Goal: Communication & Community: Answer question/provide support

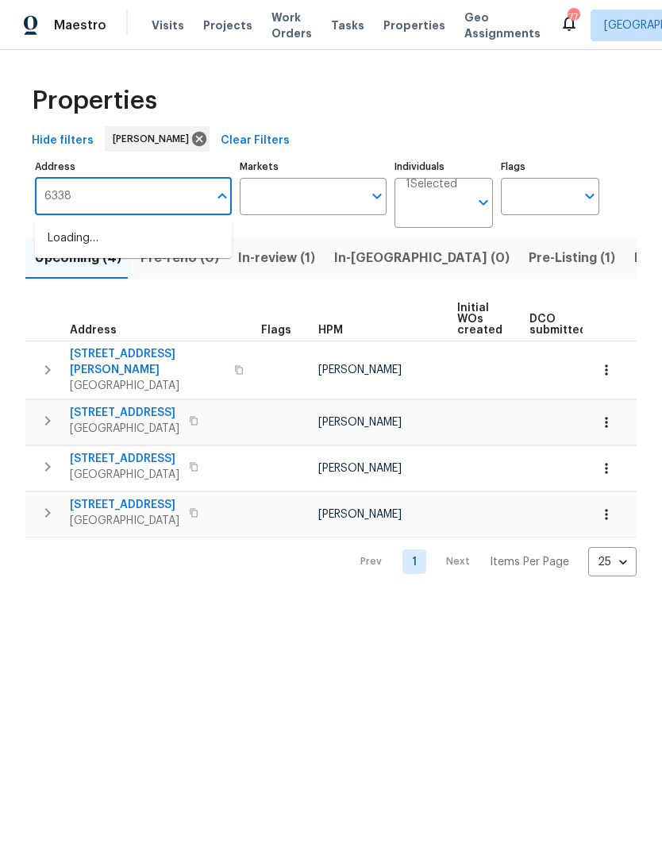
type input "6338"
click at [178, 287] on li "[STREET_ADDRESS]" at bounding box center [133, 281] width 197 height 26
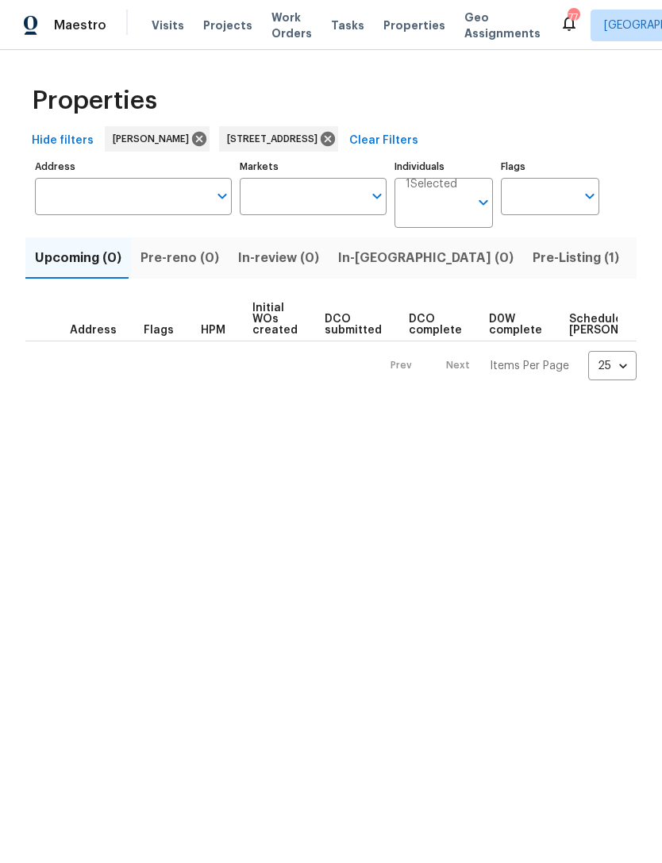
type input "6338 Hickory Lane Cir Union City GA 30291"
click at [533, 259] on span "Pre-Listing (1)" at bounding box center [576, 258] width 87 height 22
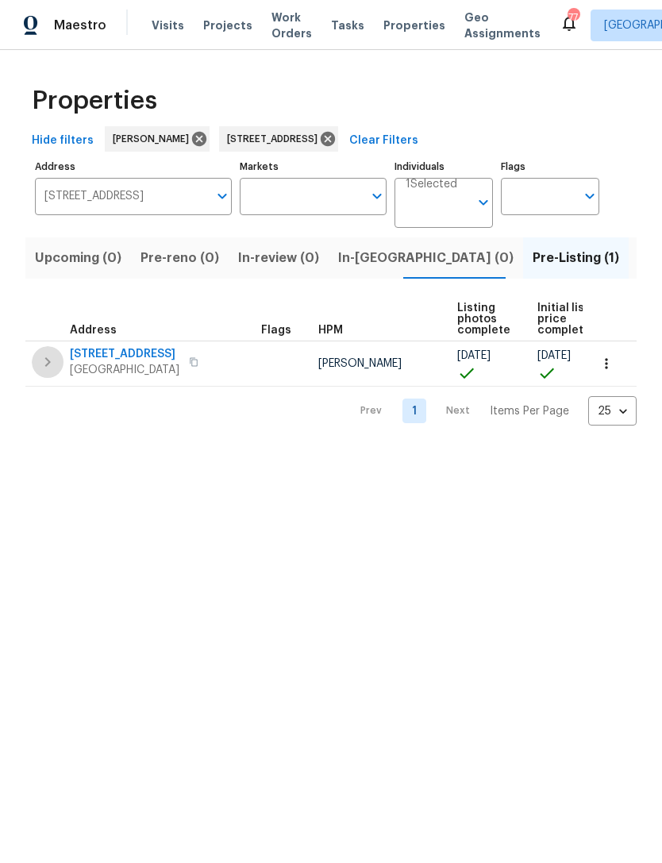
click at [48, 356] on icon "button" at bounding box center [47, 361] width 19 height 19
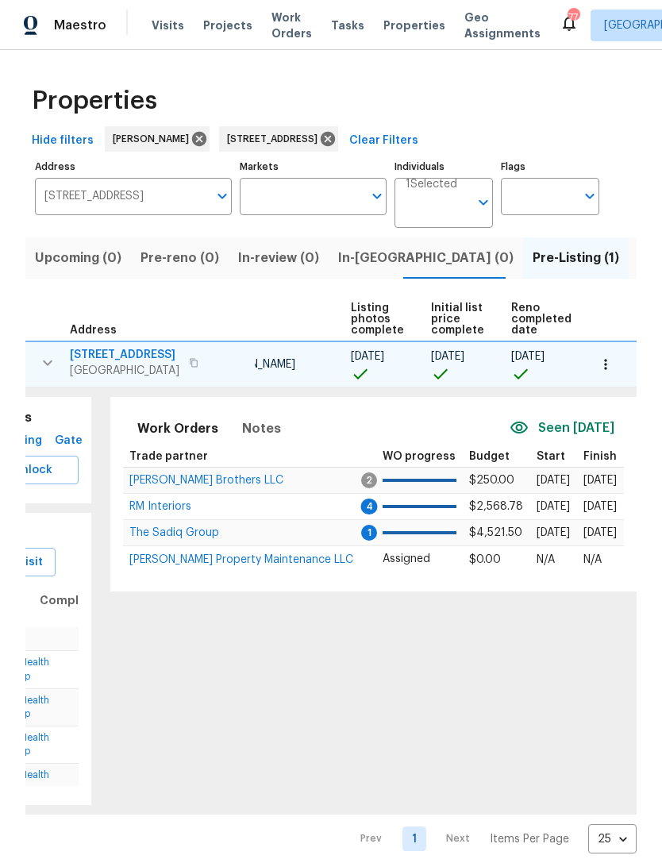
scroll to position [0, 107]
click at [609, 360] on icon "button" at bounding box center [606, 364] width 16 height 16
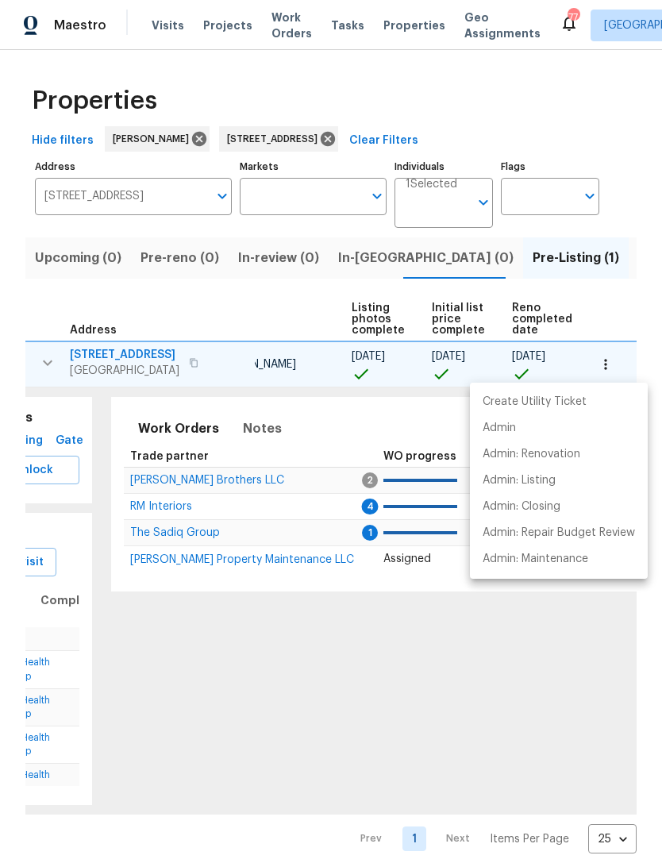
click at [194, 537] on div at bounding box center [331, 431] width 662 height 863
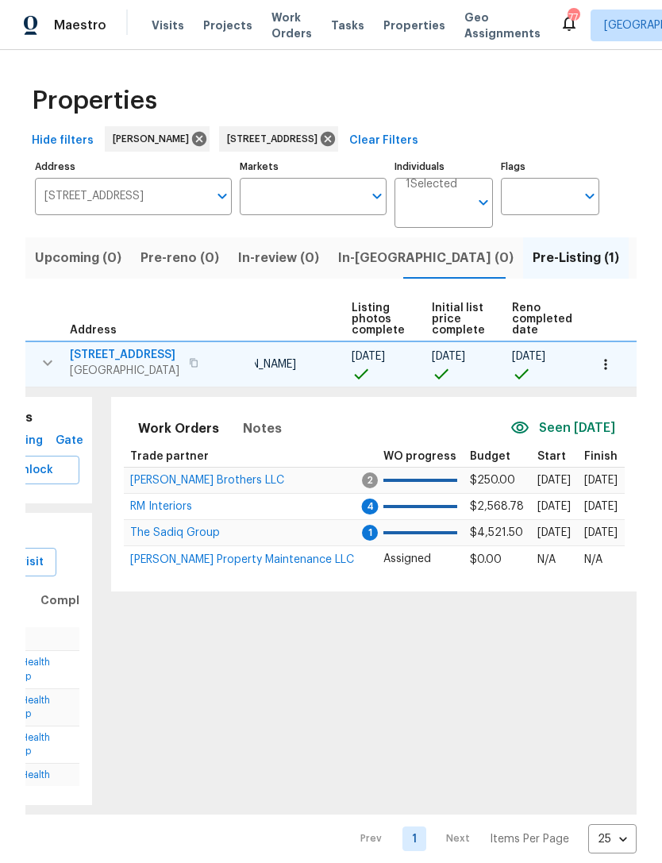
click at [220, 491] on td "Ferguson Brothers LLC" at bounding box center [244, 481] width 240 height 26
click at [207, 485] on span "Ferguson Brothers LLC" at bounding box center [207, 480] width 154 height 11
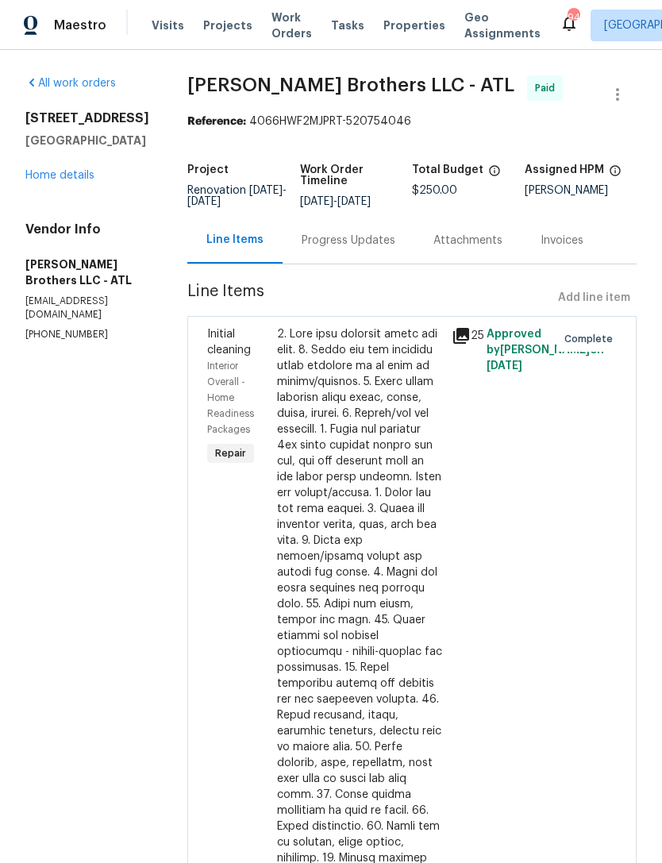
click at [83, 179] on link "Home details" at bounding box center [59, 175] width 69 height 11
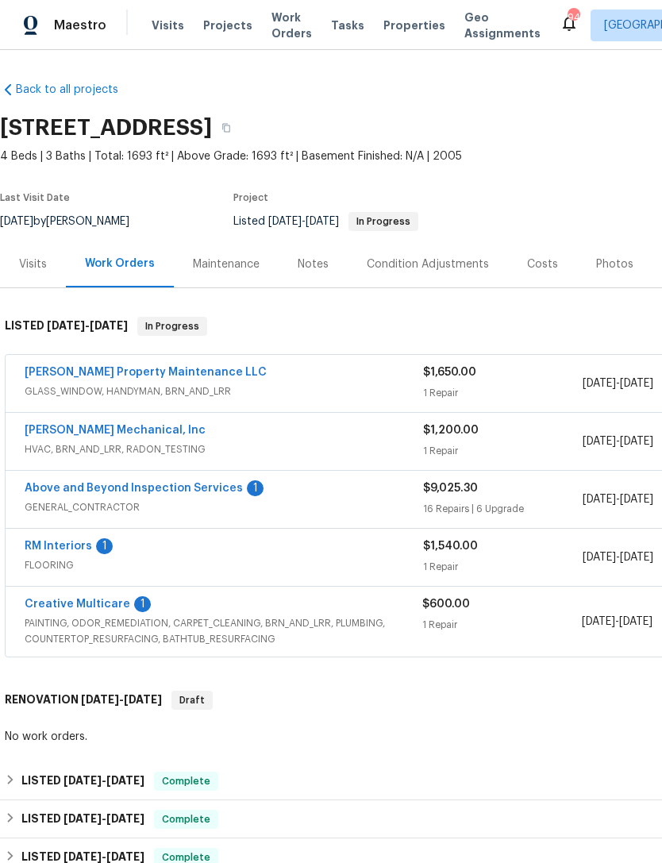
click at [159, 492] on link "Above and Beyond Inspection Services" at bounding box center [134, 488] width 218 height 11
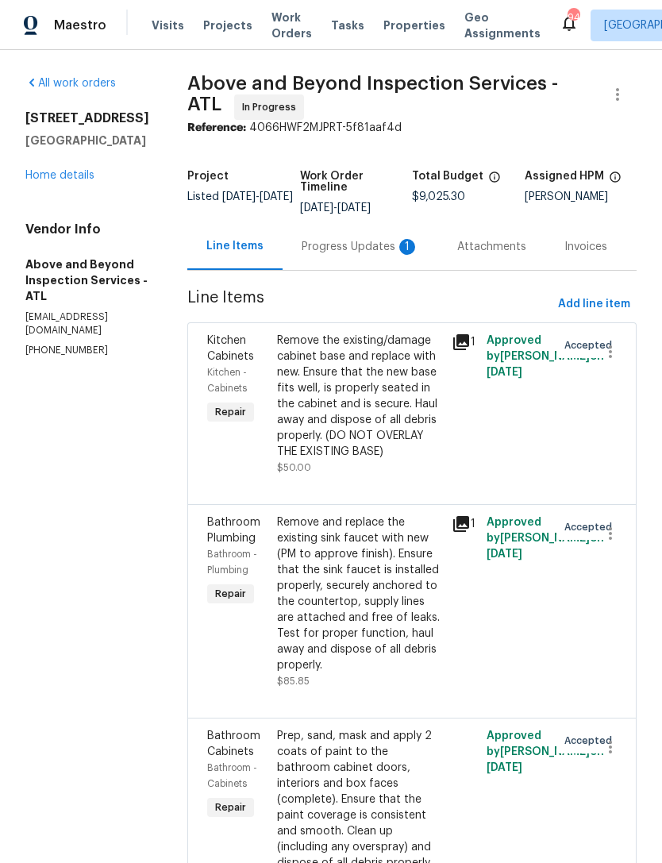
click at [375, 255] on div "Progress Updates 1" at bounding box center [360, 247] width 117 height 16
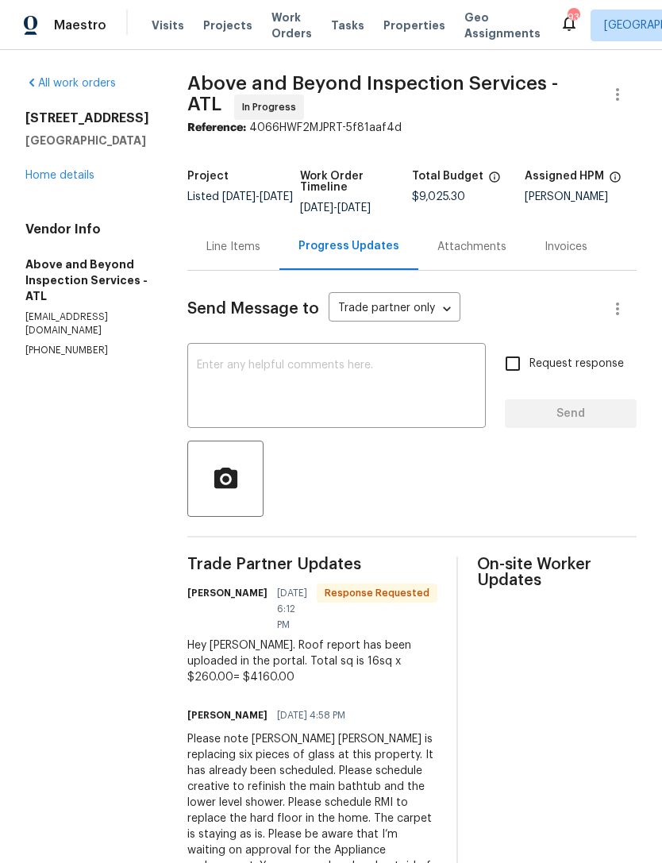
click at [383, 358] on div "x ​" at bounding box center [336, 387] width 298 height 81
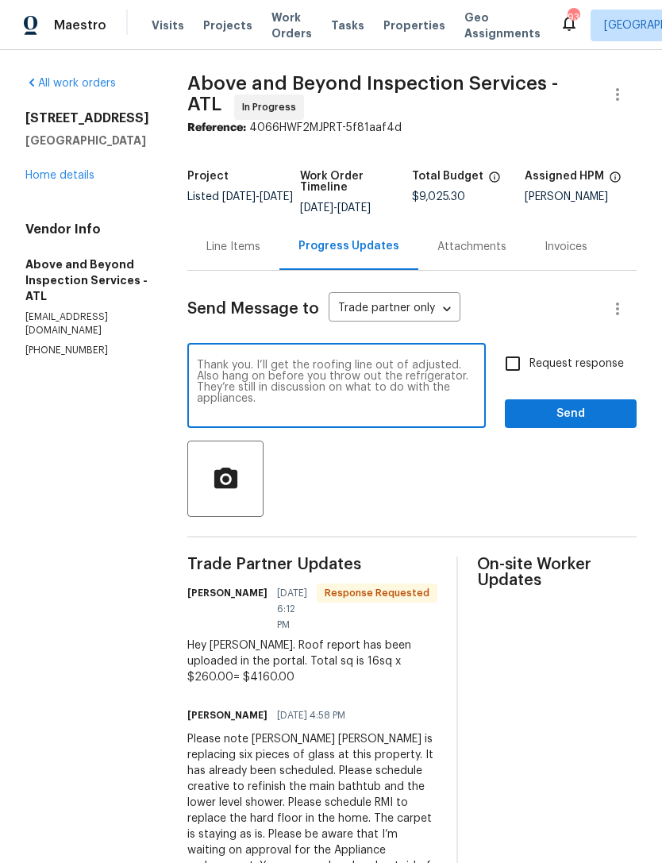
click at [447, 372] on textarea "Thank you. I’ll get the roofing line out of adjusted. Also hang on before you t…" at bounding box center [336, 388] width 279 height 56
click at [435, 415] on textarea "Thank you. I’ll get the roofing line item adjusted. Also hang on before you thr…" at bounding box center [336, 388] width 279 height 56
type textarea "Thank you. I’ll get the roofing line item adjusted. Also hang on before you thr…"
click at [512, 375] on input "Request response" at bounding box center [512, 363] width 33 height 33
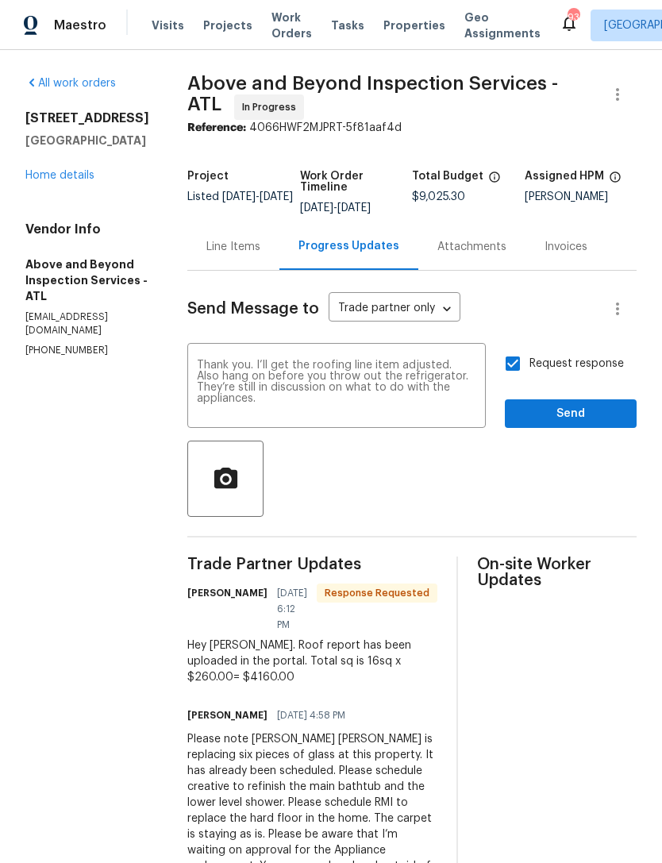
click at [522, 376] on input "Request response" at bounding box center [512, 363] width 33 height 33
click at [513, 378] on input "Request response" at bounding box center [512, 363] width 33 height 33
checkbox input "true"
click at [547, 424] on span "Send" at bounding box center [571, 414] width 106 height 20
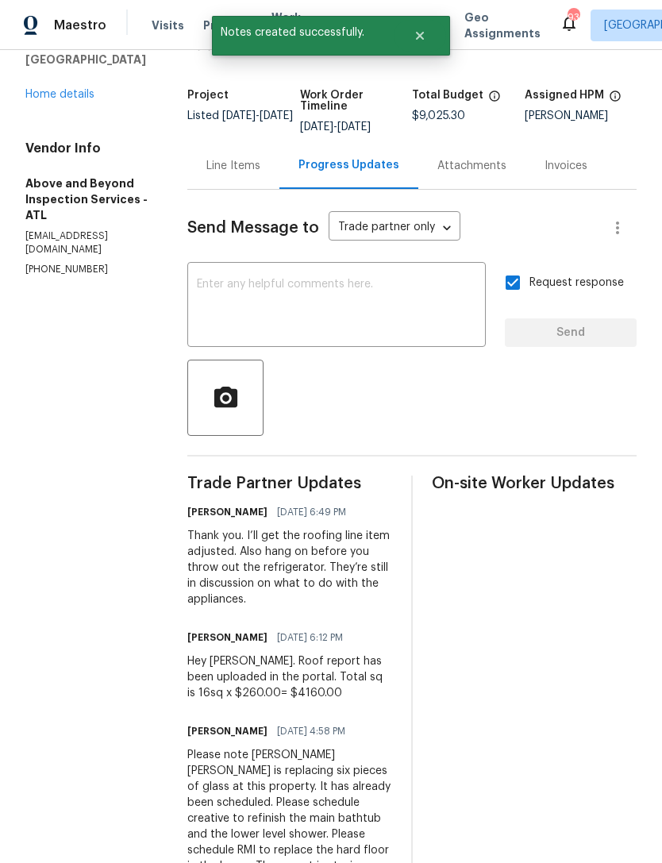
scroll to position [98, 0]
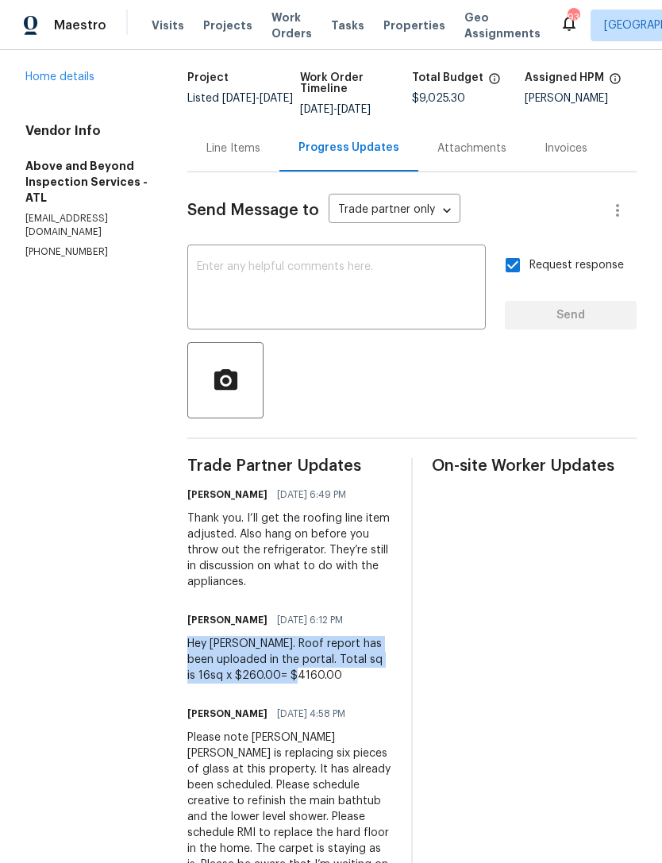
click at [77, 73] on link "Home details" at bounding box center [59, 76] width 69 height 11
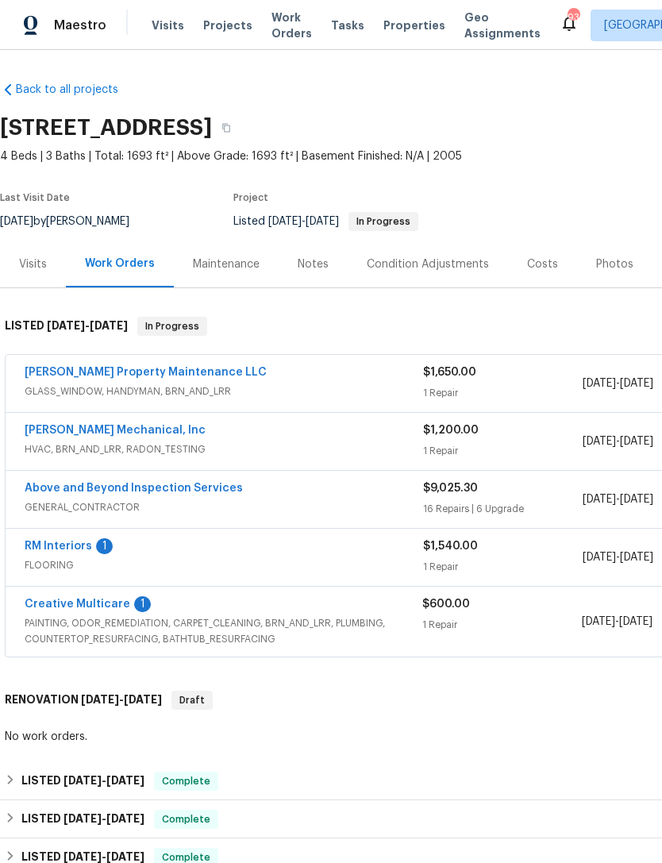
click at [148, 493] on link "Above and Beyond Inspection Services" at bounding box center [134, 488] width 218 height 11
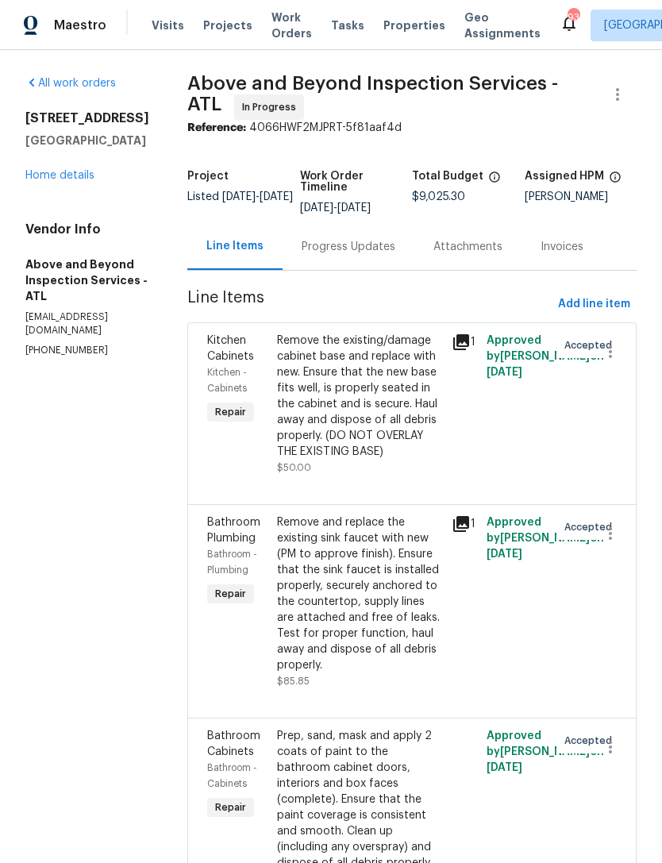
click at [372, 255] on div "Progress Updates" at bounding box center [349, 247] width 94 height 16
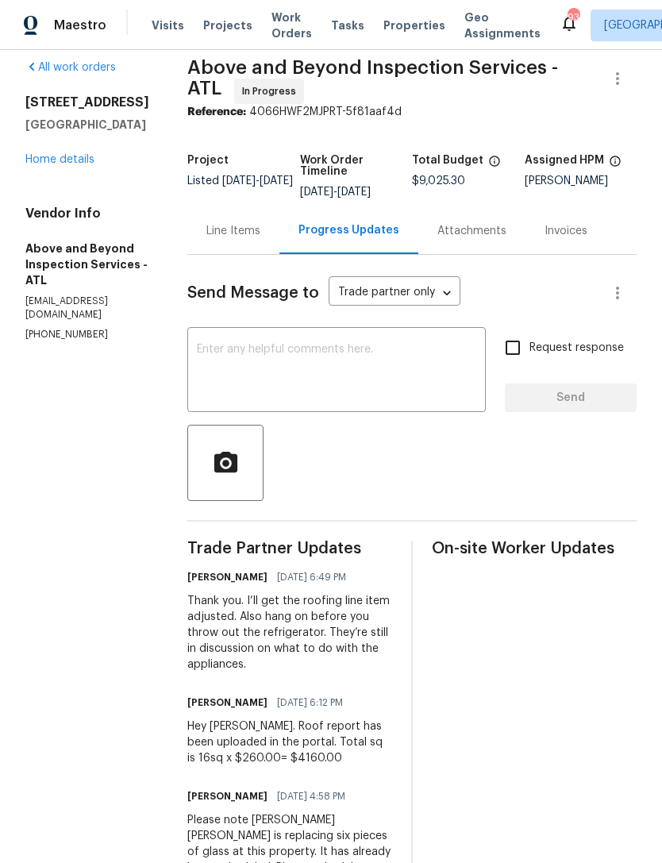
scroll to position [32, 0]
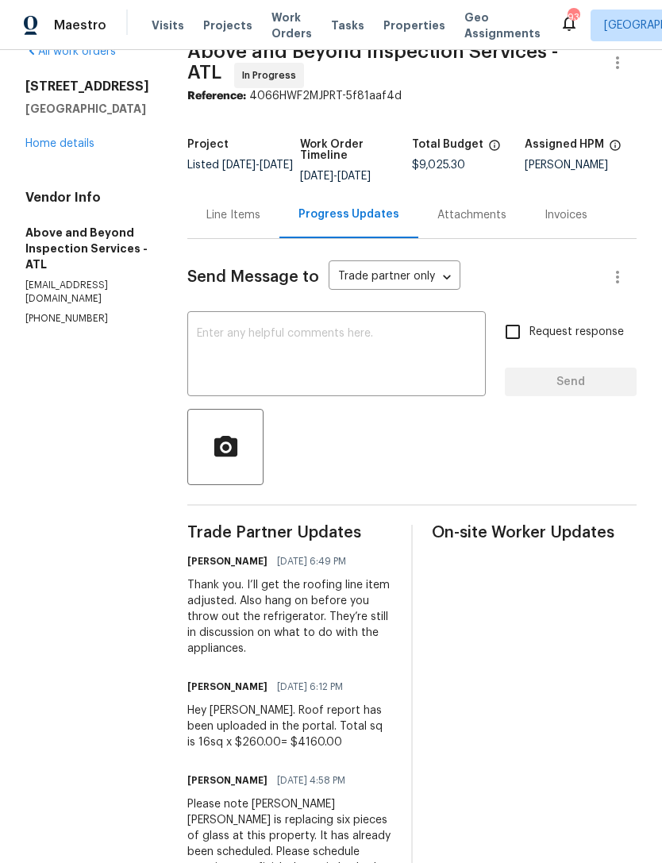
click at [54, 147] on link "Home details" at bounding box center [59, 143] width 69 height 11
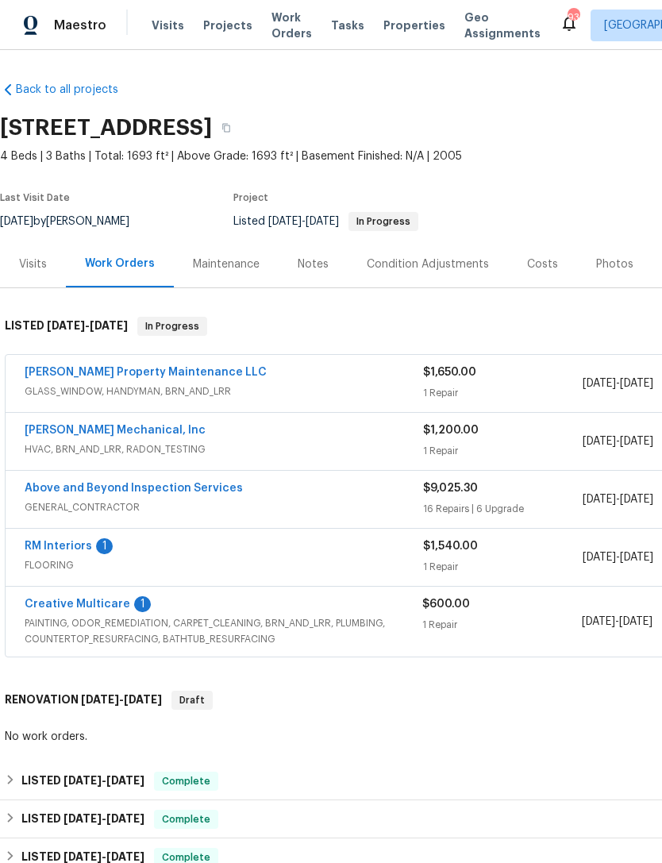
click at [176, 490] on link "Above and Beyond Inspection Services" at bounding box center [134, 488] width 218 height 11
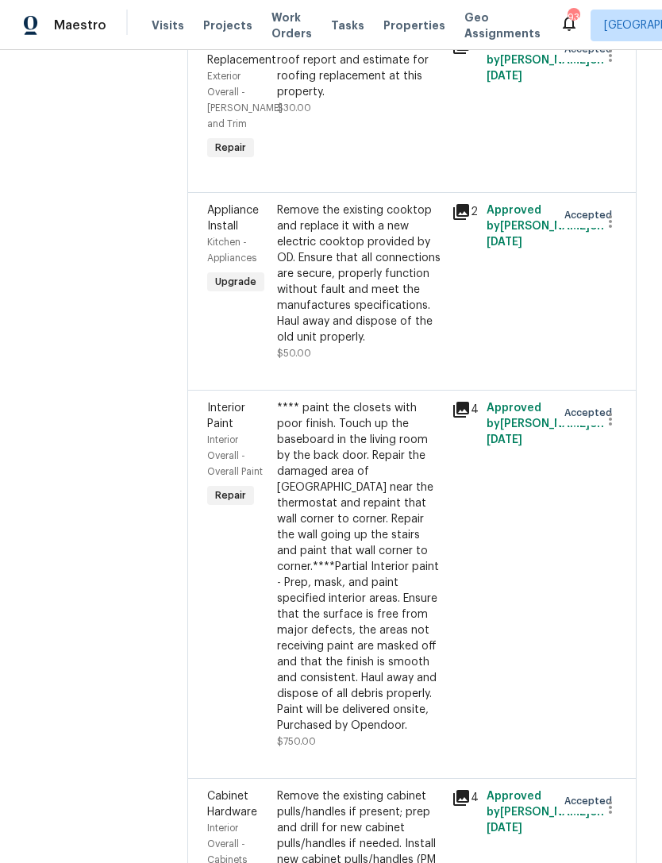
scroll to position [3711, 0]
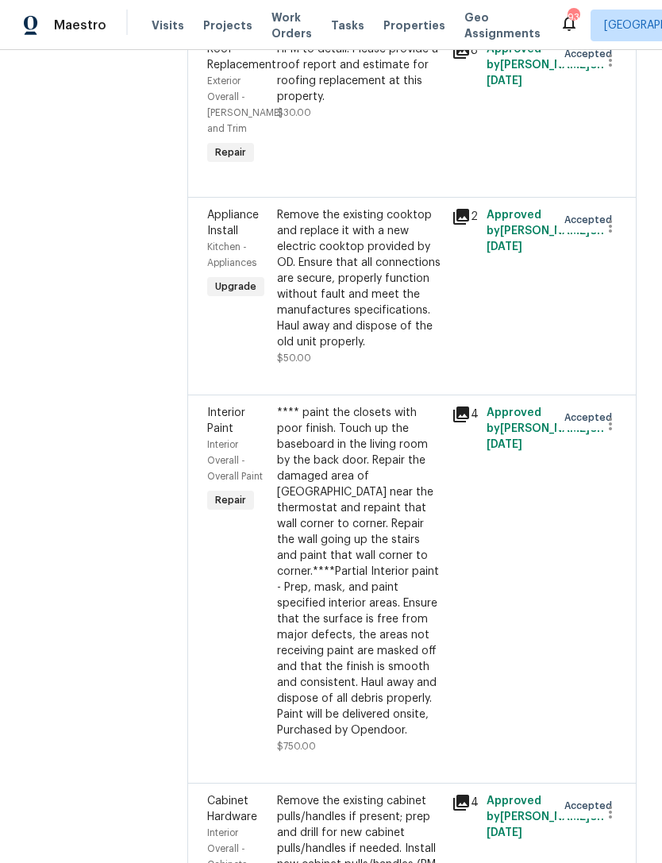
click at [402, 105] on div "HPM to detail. Please provide a roof report and estimate for roofing replacemen…" at bounding box center [359, 73] width 165 height 64
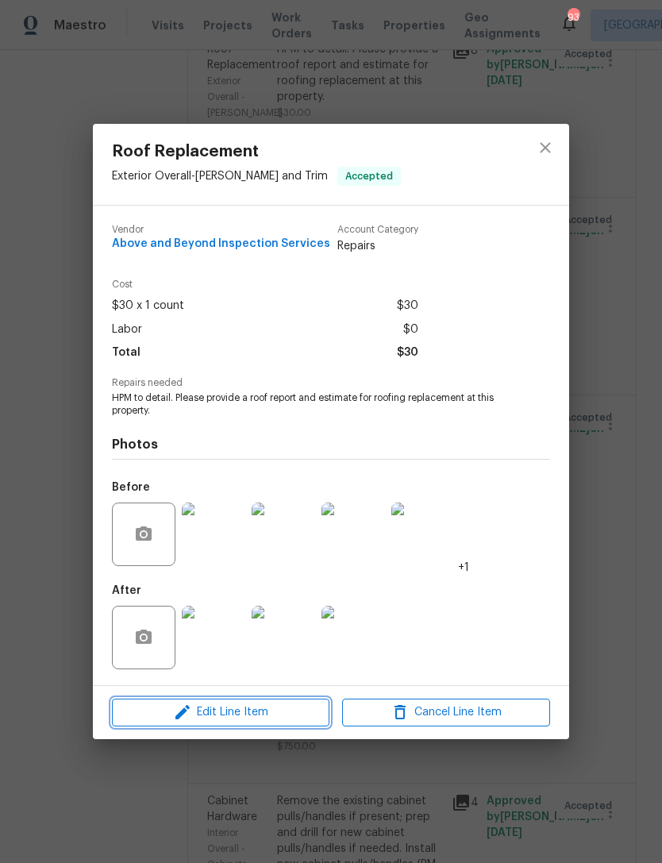
click at [248, 726] on button "Edit Line Item" at bounding box center [221, 713] width 218 height 28
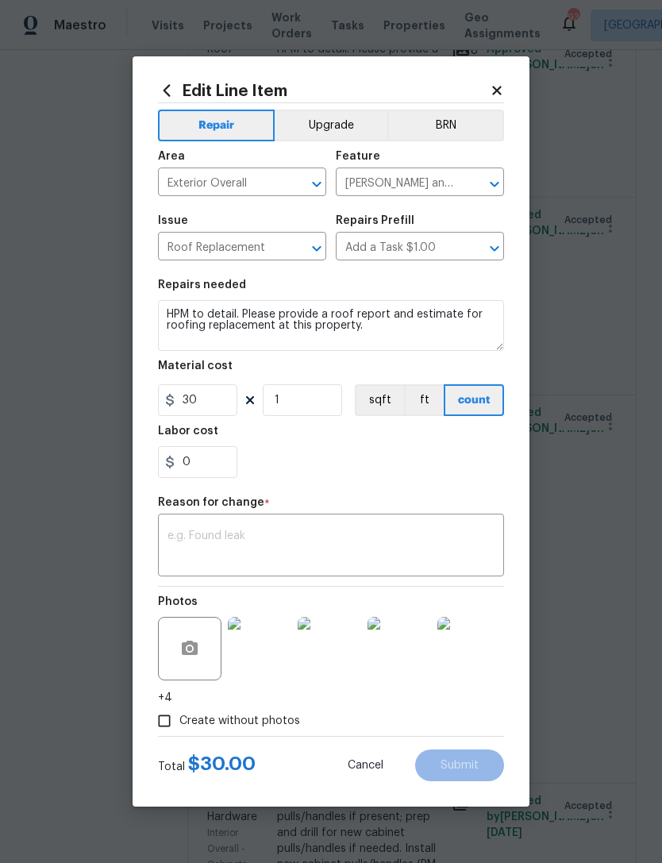
click at [324, 539] on textarea at bounding box center [331, 546] width 327 height 33
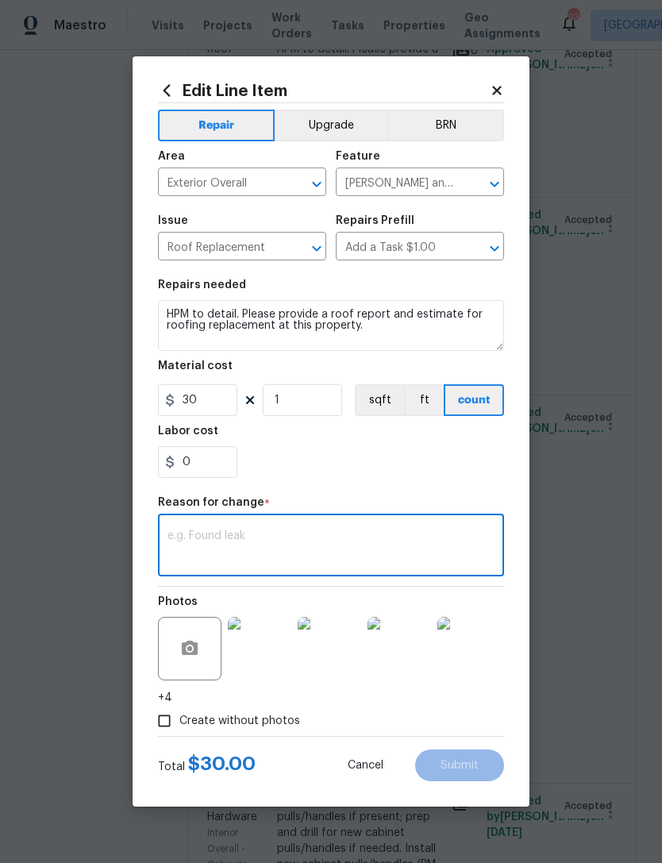
click at [309, 541] on textarea at bounding box center [331, 546] width 327 height 33
paste textarea "Hey Jaydon. Roof report has been uploaded in the portal. Total sq is 16sq x $26…"
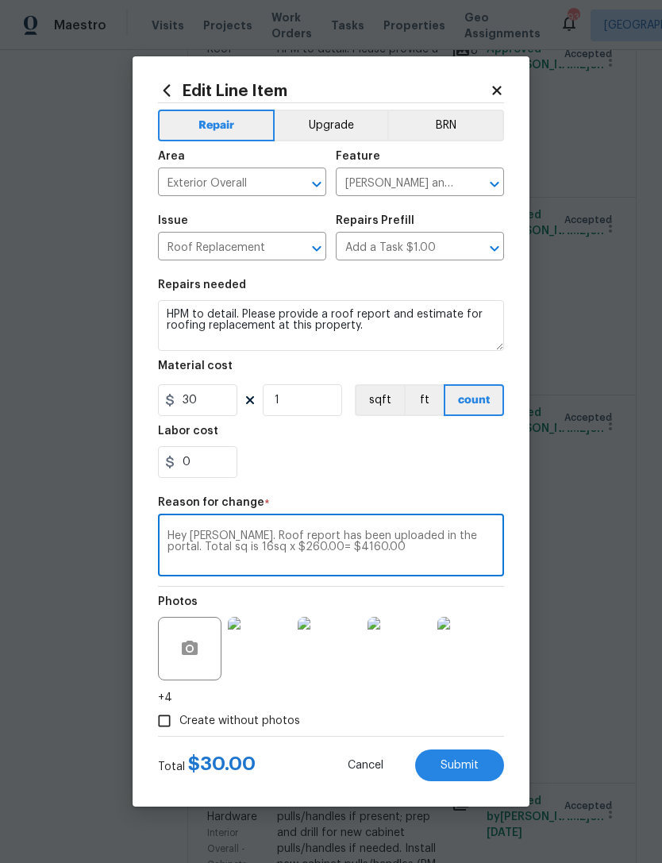
type textarea "Hey Jaydon. Roof report has been uploaded in the portal. Total sq is 16sq x $26…"
click at [221, 402] on input "30" at bounding box center [197, 400] width 79 height 32
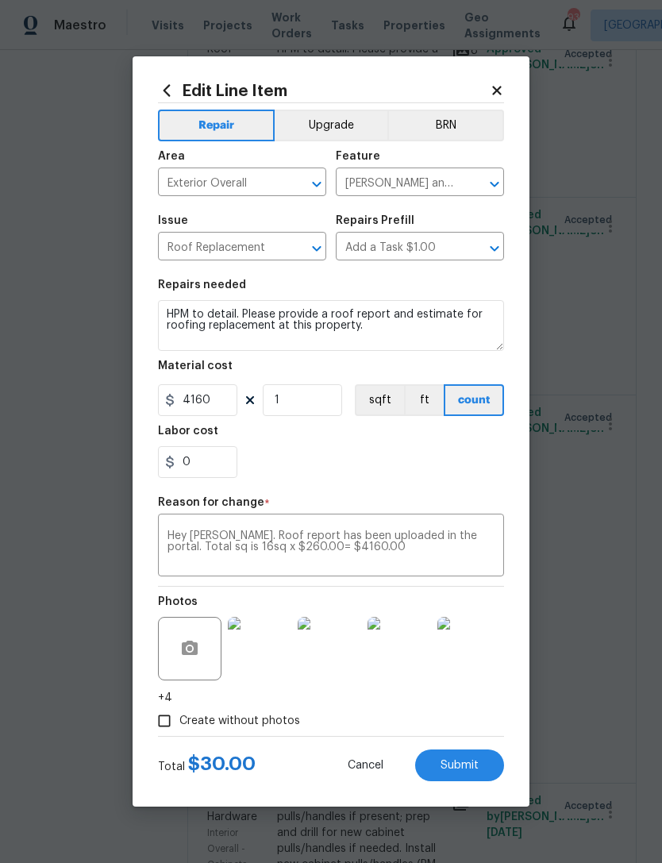
click at [357, 456] on div "0" at bounding box center [331, 462] width 346 height 32
click at [468, 758] on button "Submit" at bounding box center [459, 765] width 89 height 32
type input "30"
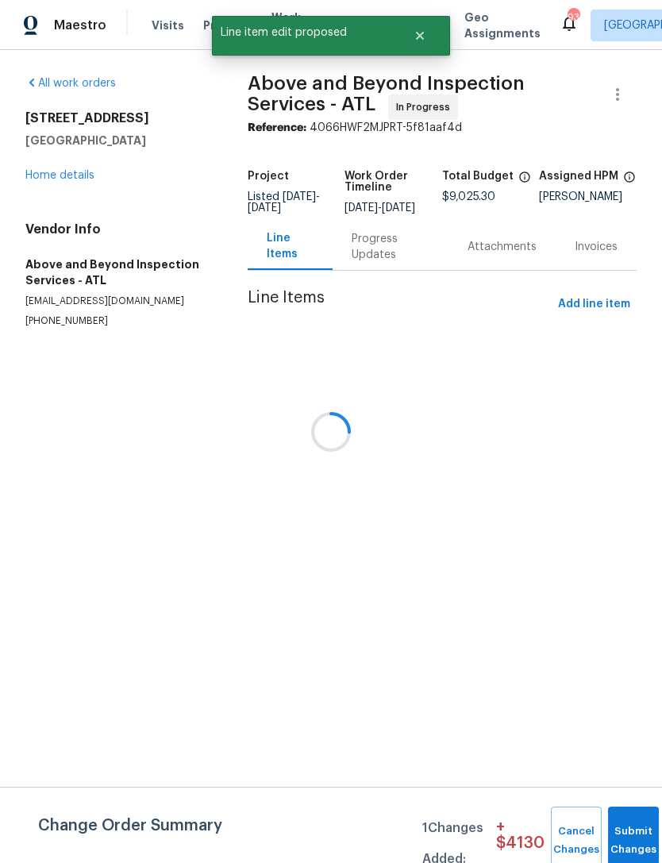
scroll to position [0, 0]
click at [630, 831] on button "Submit Changes" at bounding box center [633, 841] width 51 height 68
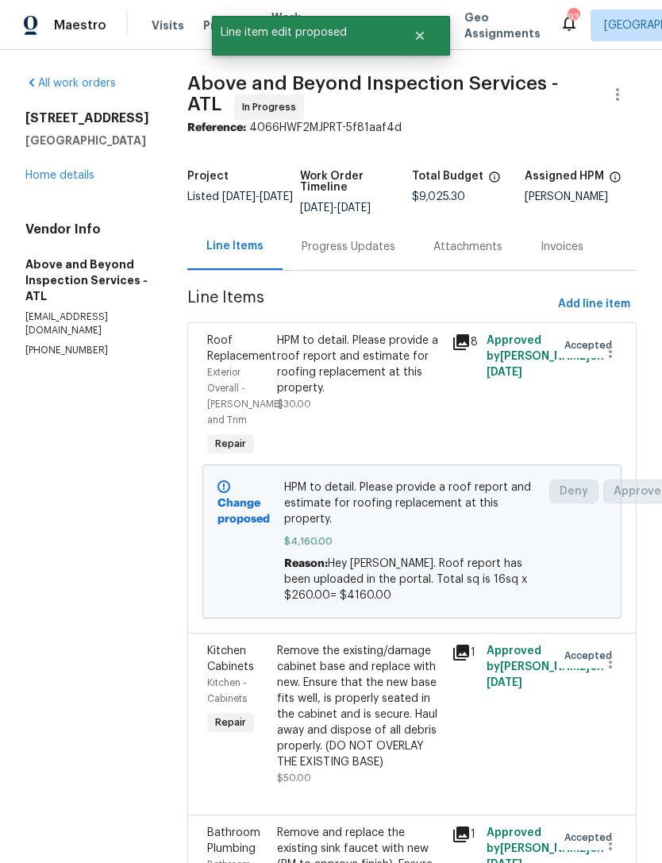
click at [371, 255] on div "Progress Updates" at bounding box center [349, 247] width 94 height 16
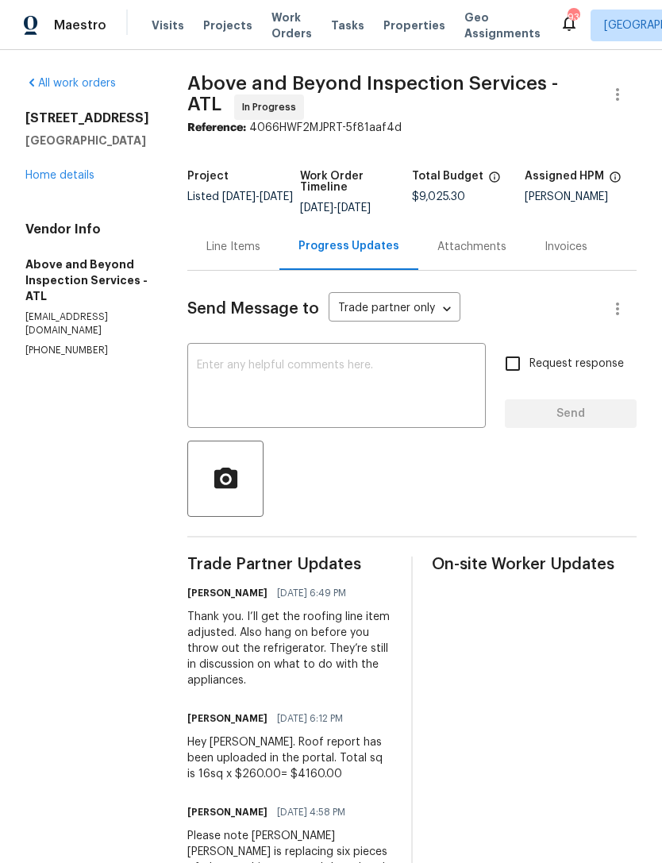
click at [64, 179] on link "Home details" at bounding box center [59, 175] width 69 height 11
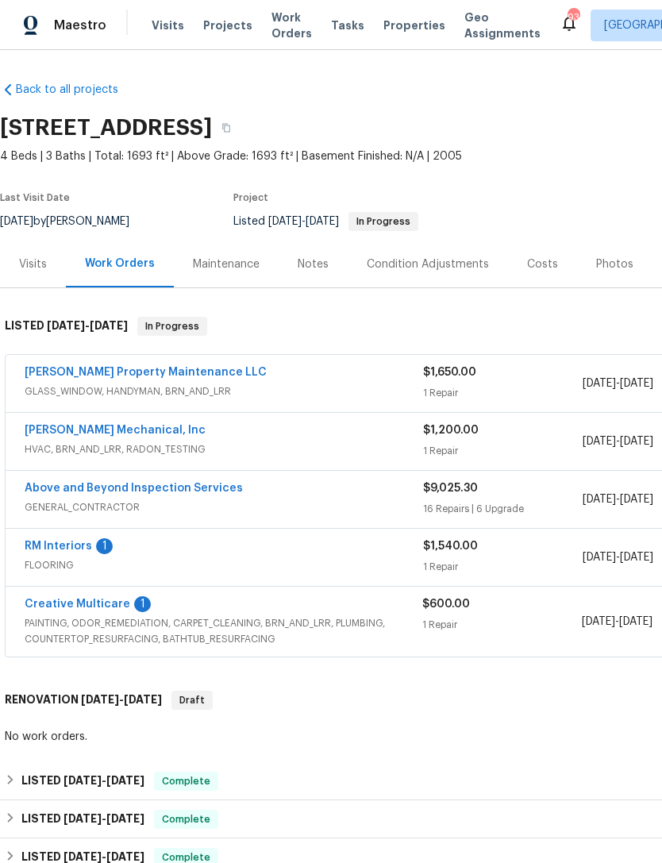
click at [91, 609] on link "Creative Multicare" at bounding box center [78, 604] width 106 height 11
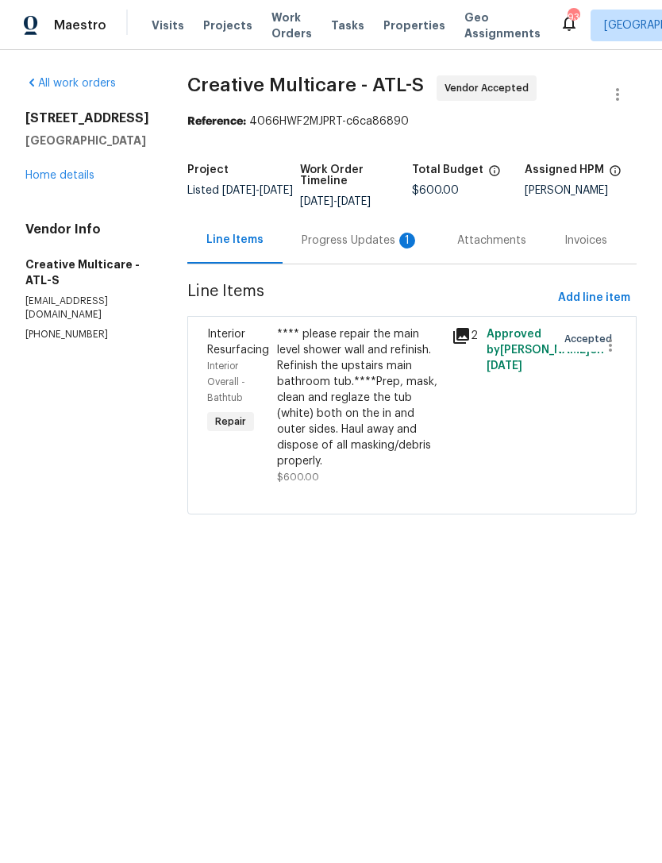
click at [381, 248] on div "Progress Updates 1" at bounding box center [360, 241] width 117 height 16
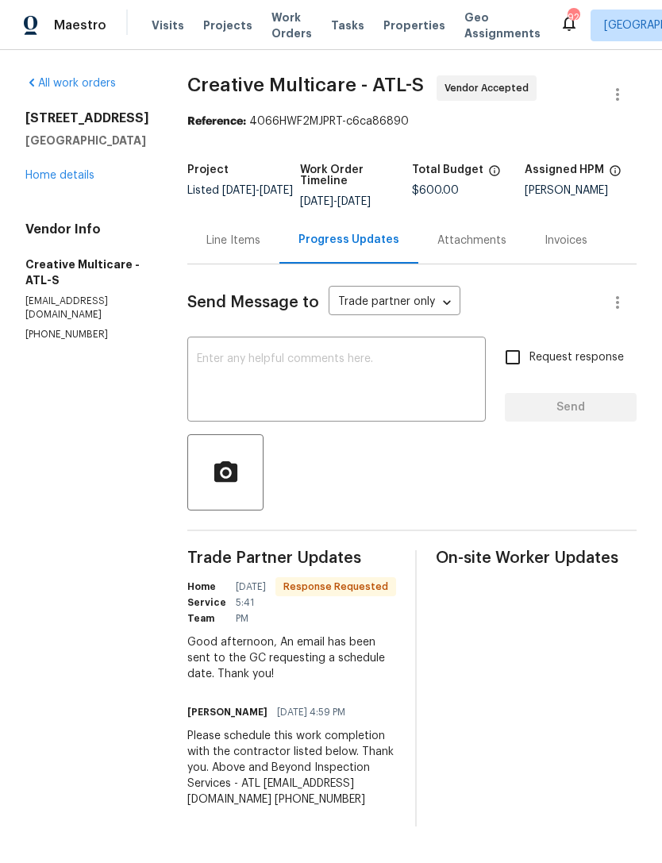
click at [391, 381] on textarea at bounding box center [336, 381] width 279 height 56
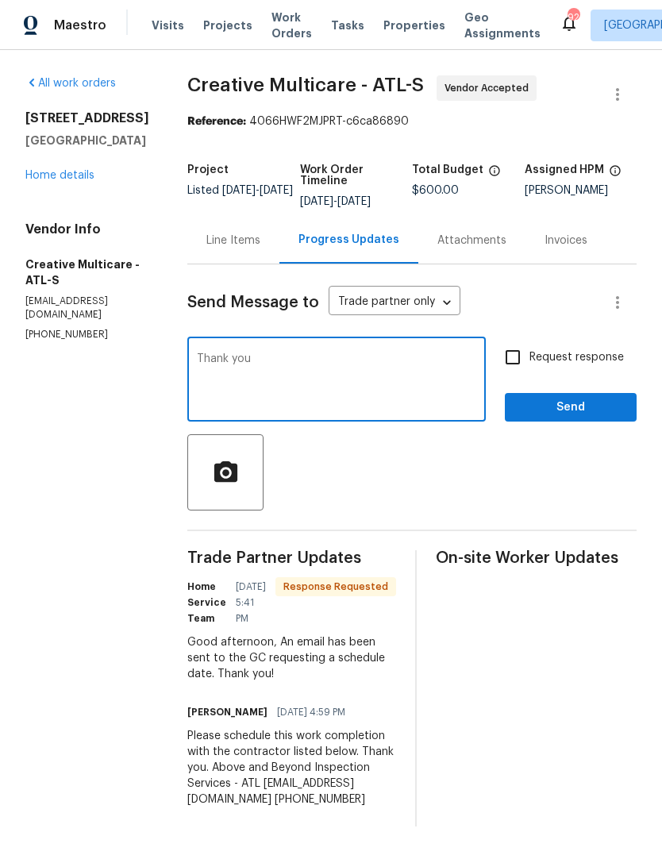
type textarea "Thank you"
click at [568, 418] on span "Send" at bounding box center [571, 408] width 106 height 20
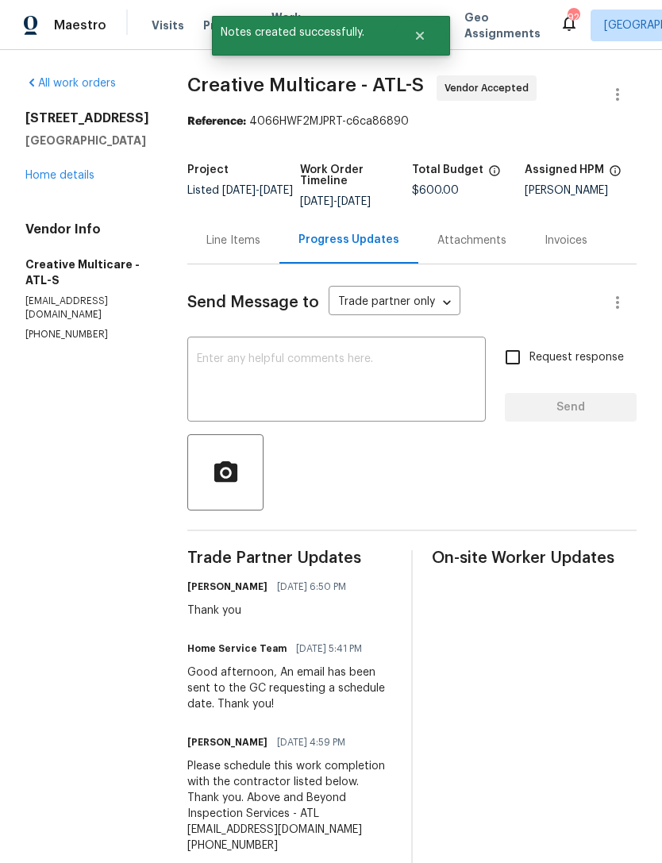
click at [75, 178] on link "Home details" at bounding box center [59, 175] width 69 height 11
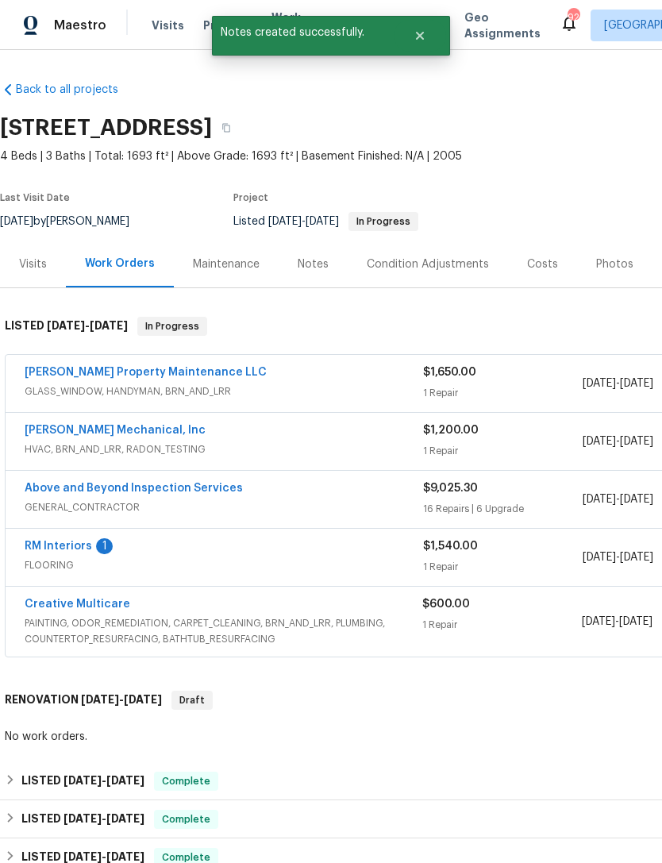
click at [62, 533] on div "RM Interiors 1 FLOORING $1,540.00 1 Repair 8/19/2025 - 8/25/2025 In Progress" at bounding box center [449, 557] width 886 height 57
click at [70, 545] on link "RM Interiors" at bounding box center [58, 546] width 67 height 11
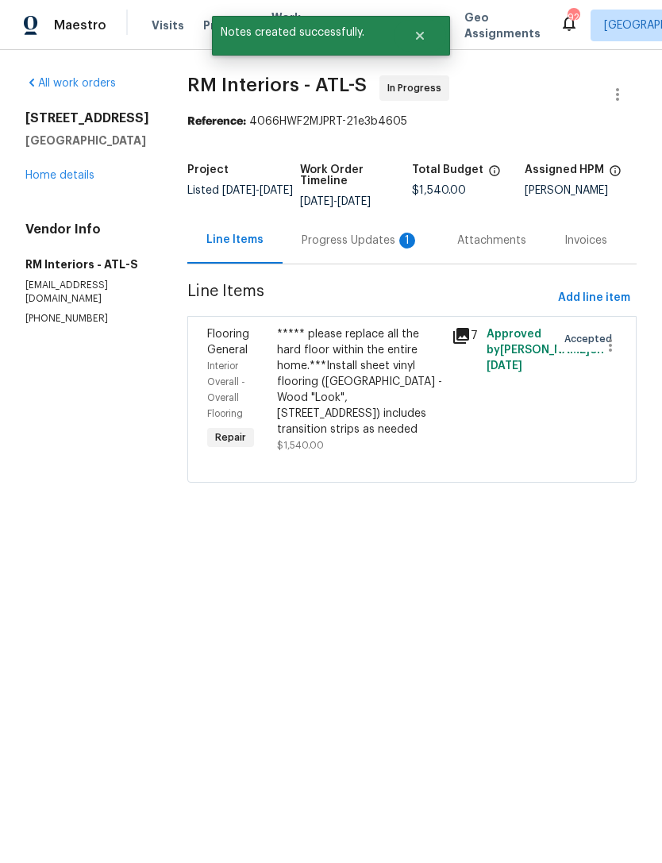
click at [340, 251] on div "Progress Updates 1" at bounding box center [361, 240] width 156 height 47
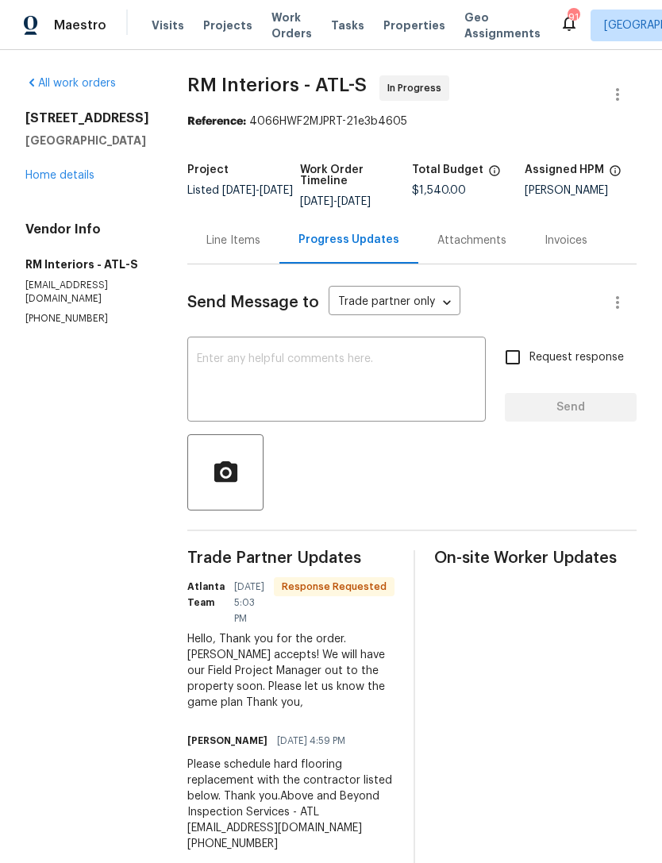
click at [352, 380] on textarea at bounding box center [336, 381] width 279 height 56
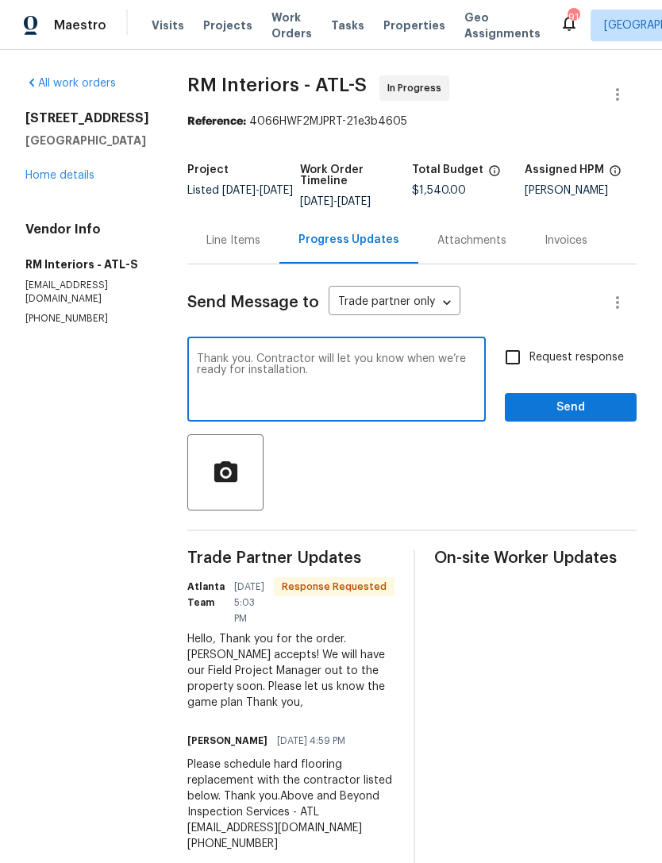
type textarea "Thank you. Contractor will let you know when we’re ready for installation."
click at [510, 354] on input "Request response" at bounding box center [512, 357] width 33 height 33
click at [518, 357] on input "Request response" at bounding box center [512, 357] width 33 height 33
checkbox input "false"
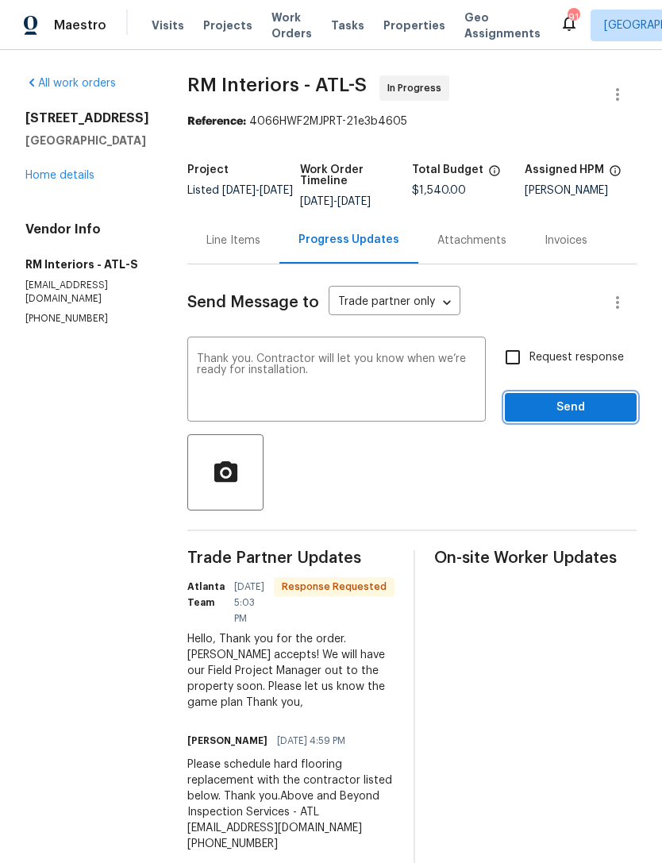
click at [543, 407] on span "Send" at bounding box center [571, 408] width 106 height 20
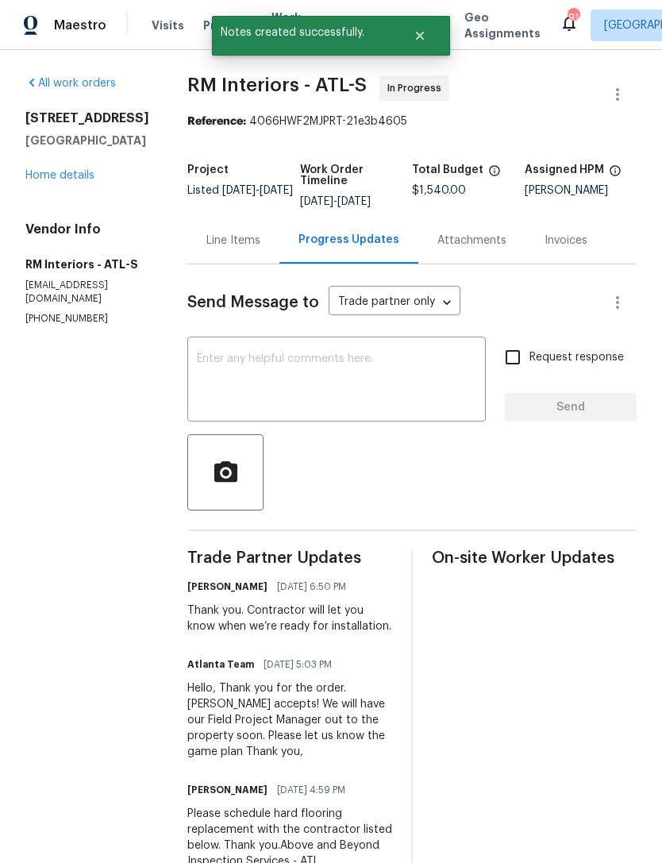
click at [56, 222] on div "All work orders 6338 Hickory Lane Cir Union City, GA 30291 Home details Vendor …" at bounding box center [87, 200] width 124 height 250
click at [74, 181] on link "Home details" at bounding box center [59, 175] width 69 height 11
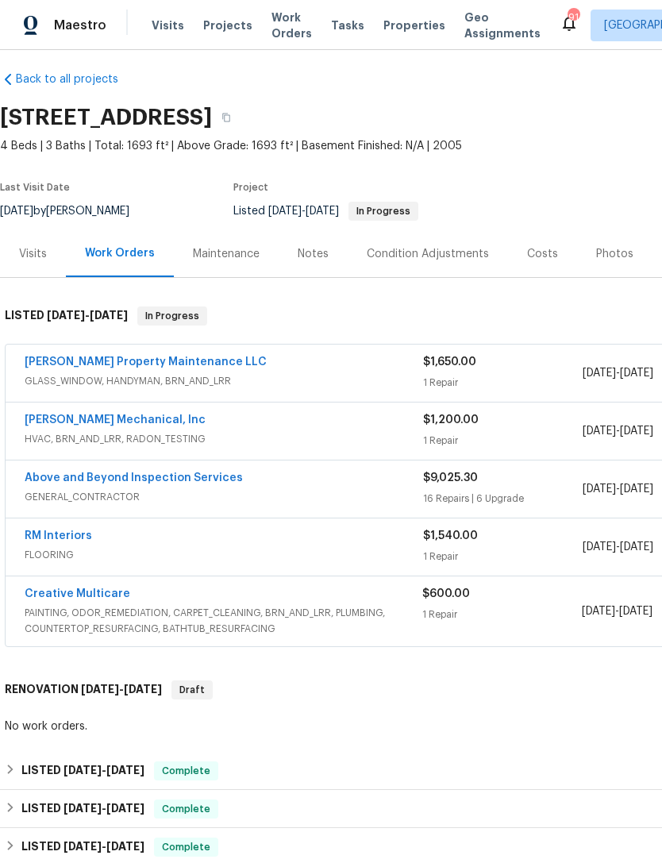
scroll to position [10, 0]
